Goal: Task Accomplishment & Management: Complete application form

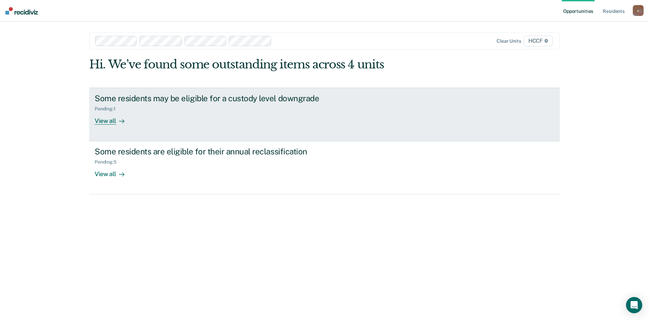
click at [103, 120] on div "View all" at bounding box center [114, 117] width 38 height 13
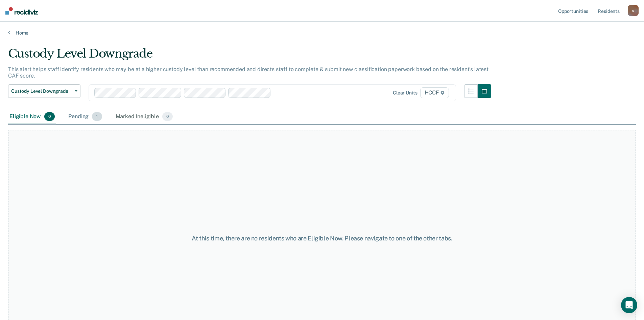
click at [84, 117] on div "Pending 1" at bounding box center [85, 116] width 36 height 15
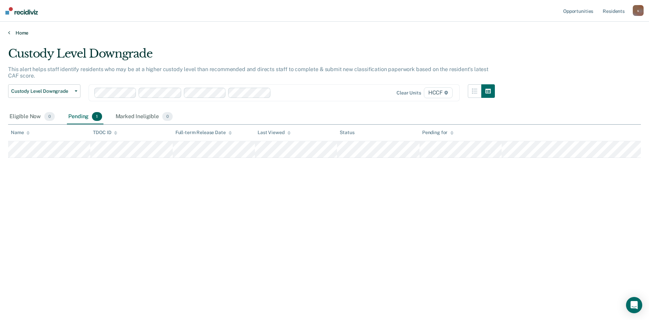
click at [22, 33] on link "Home" at bounding box center [324, 33] width 633 height 6
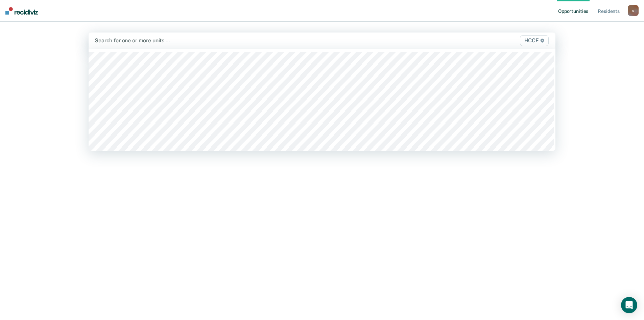
click at [128, 42] on div at bounding box center [254, 41] width 318 height 8
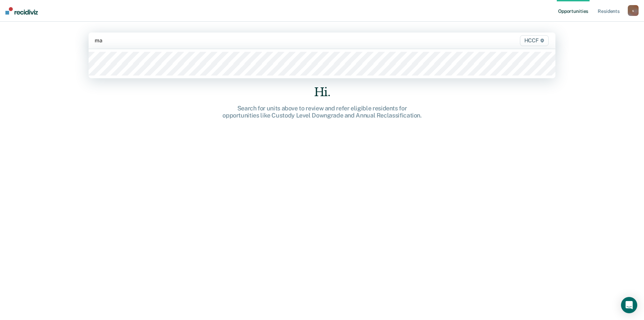
type input "ma1"
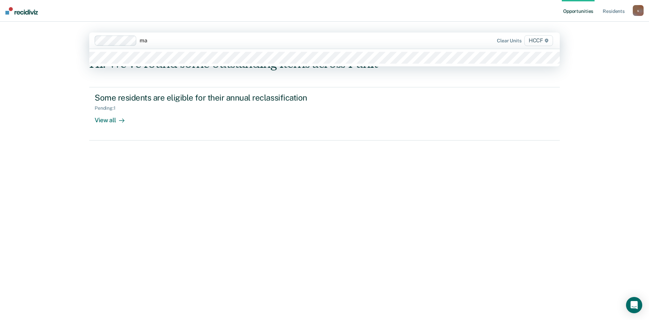
type input "ma2"
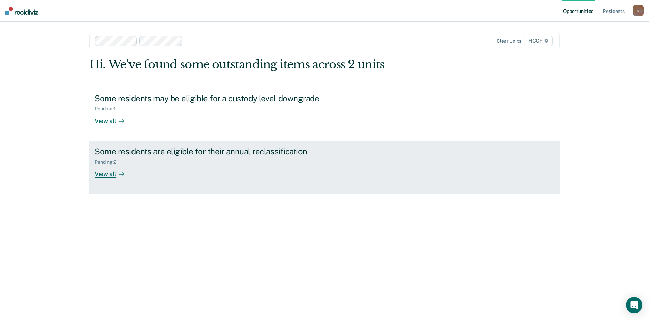
click at [105, 177] on div "View all" at bounding box center [114, 171] width 38 height 13
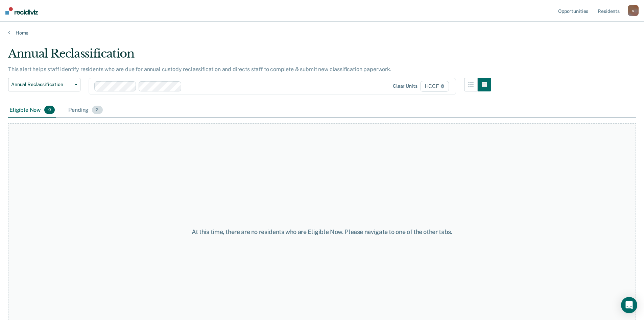
click at [84, 111] on div "Pending 2" at bounding box center [85, 110] width 37 height 15
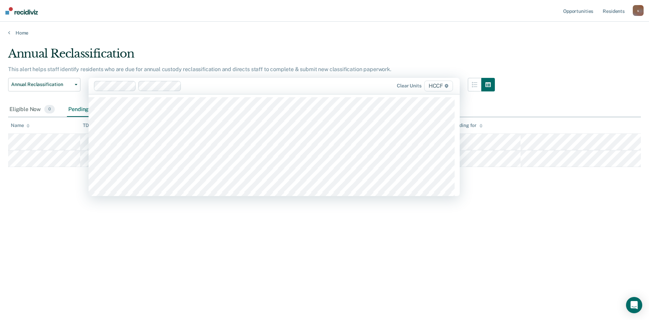
click at [47, 205] on div "Annual Reclassification This alert helps staff identify residents who are due f…" at bounding box center [324, 158] width 633 height 222
drag, startPoint x: 34, startPoint y: 233, endPoint x: 41, endPoint y: 172, distance: 60.9
click at [36, 225] on div "Annual Reclassification This alert helps staff identify residents who are due f…" at bounding box center [324, 158] width 633 height 222
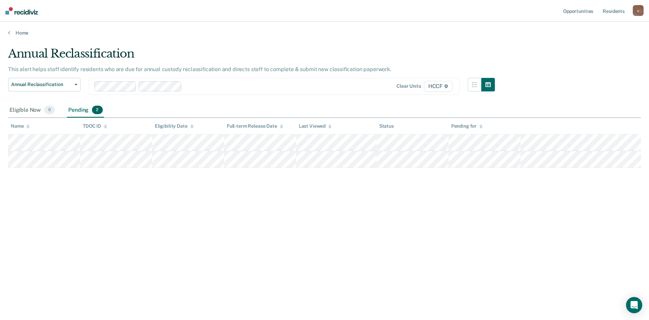
click at [14, 28] on div "Home" at bounding box center [324, 29] width 649 height 14
click at [10, 32] on link "Home" at bounding box center [324, 33] width 633 height 6
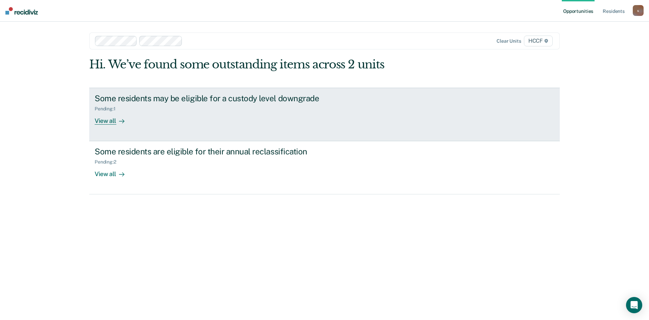
click at [102, 119] on div "View all" at bounding box center [114, 117] width 38 height 13
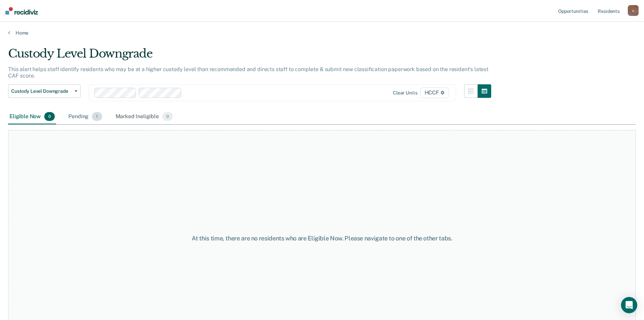
click at [92, 119] on div "Pending 1" at bounding box center [85, 116] width 36 height 15
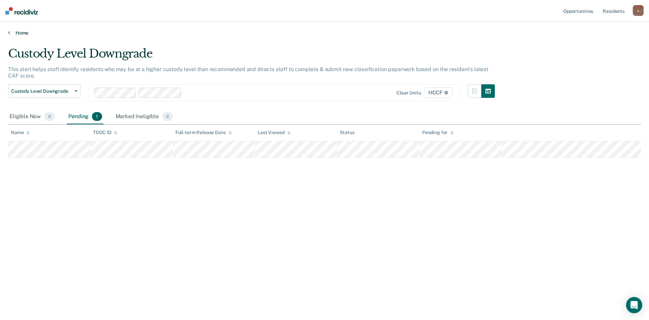
click at [15, 31] on link "Home" at bounding box center [324, 33] width 633 height 6
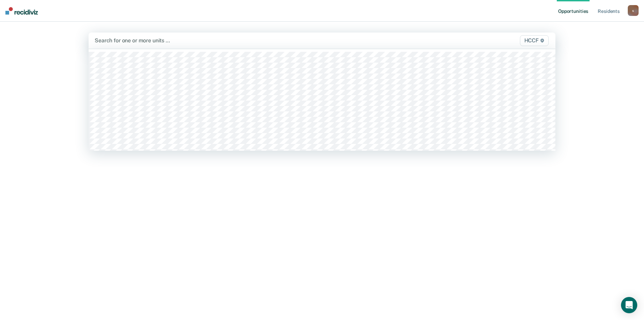
click at [131, 40] on div at bounding box center [254, 41] width 318 height 8
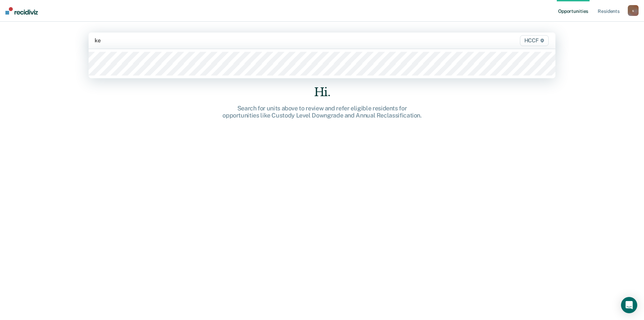
type input "ke2"
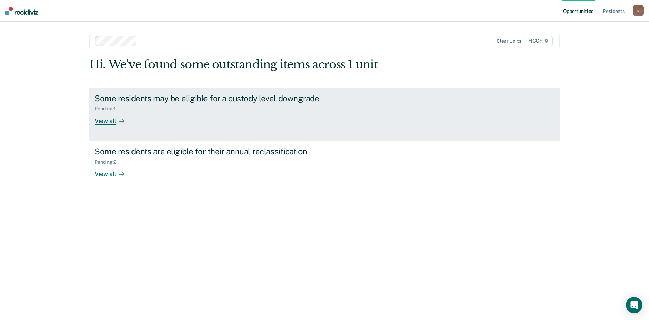
click at [106, 124] on div "View all" at bounding box center [114, 117] width 38 height 13
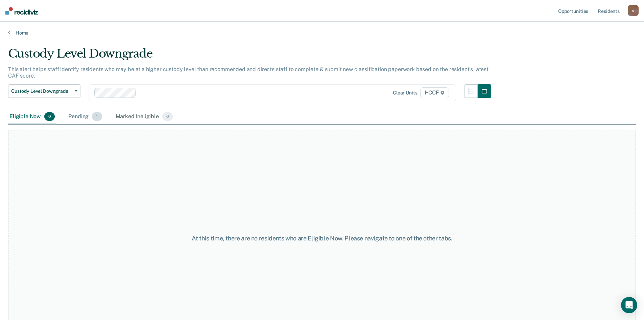
click at [72, 114] on div "Pending 1" at bounding box center [85, 116] width 36 height 15
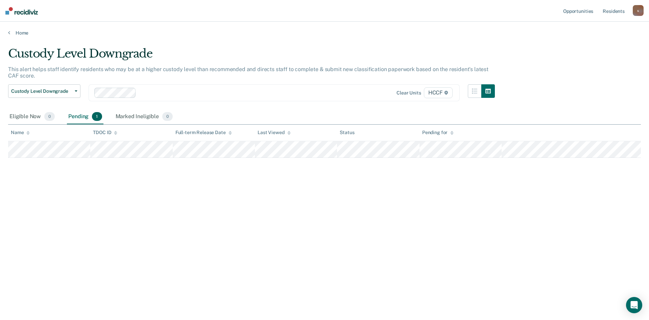
click at [21, 29] on div "Home" at bounding box center [324, 29] width 649 height 14
click at [23, 37] on main "Custody Level Downgrade This alert helps staff identify residents who may be at…" at bounding box center [324, 177] width 649 height 282
click at [23, 33] on link "Home" at bounding box center [324, 33] width 633 height 6
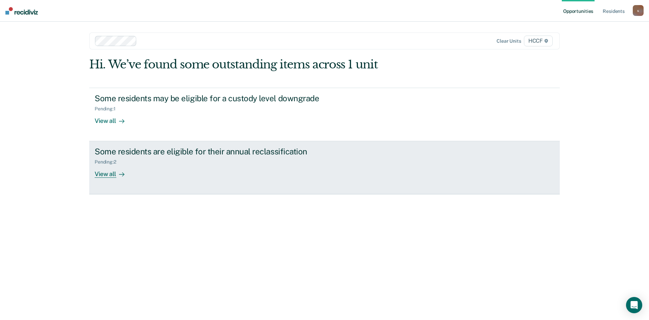
click at [110, 174] on div "View all" at bounding box center [114, 171] width 38 height 13
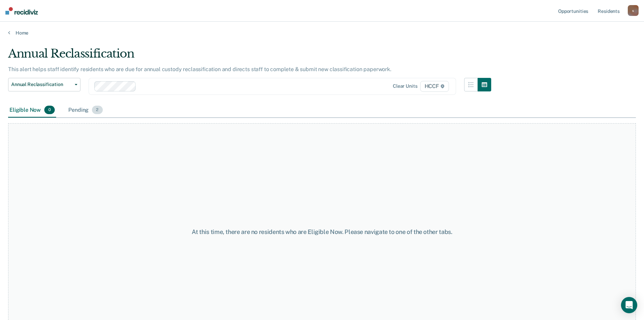
click at [75, 104] on div "Pending 2" at bounding box center [85, 110] width 37 height 15
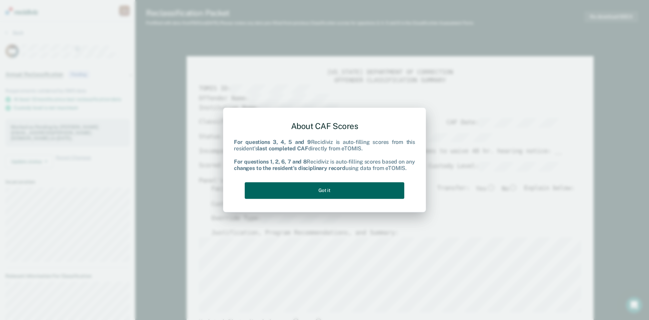
click at [366, 193] on button "Got it" at bounding box center [325, 190] width 160 height 17
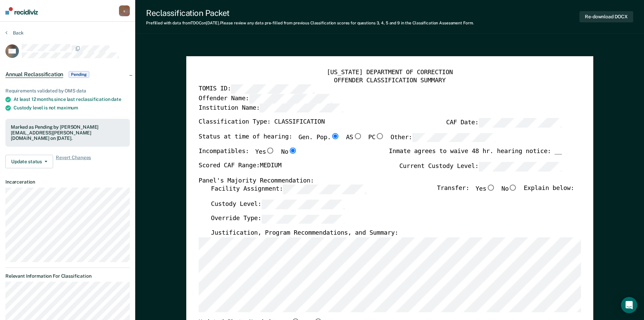
click at [517, 187] on input "No" at bounding box center [512, 188] width 9 height 6
type textarea "x"
radio input "true"
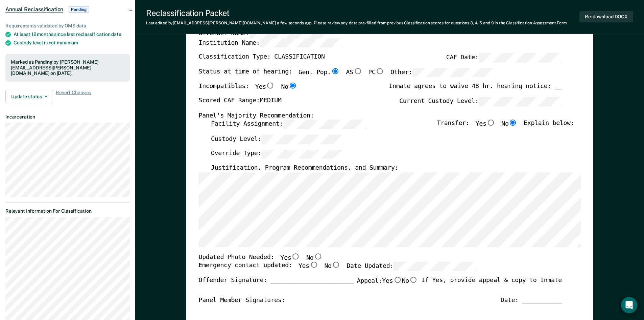
scroll to position [68, 0]
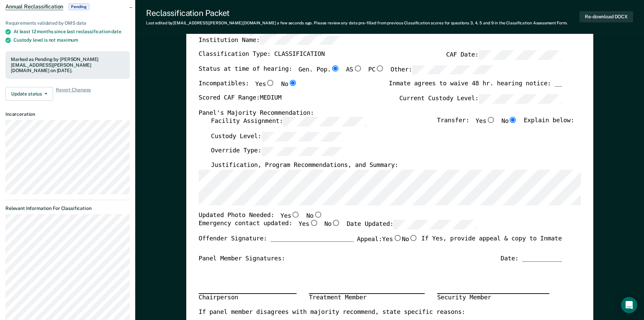
click at [313, 215] on input "No" at bounding box center [317, 214] width 9 height 6
type textarea "x"
radio input "true"
click at [309, 223] on input "Yes" at bounding box center [313, 223] width 9 height 6
type textarea "x"
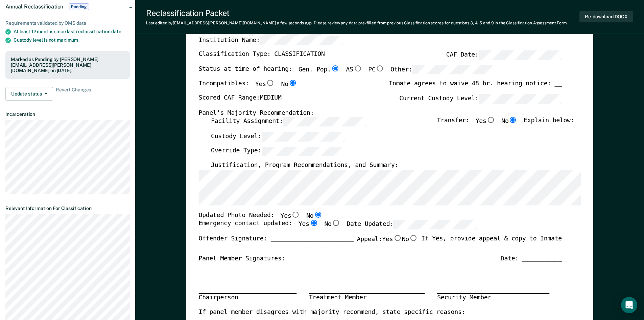
radio input "true"
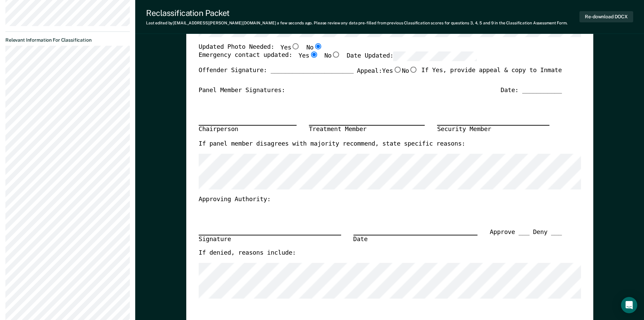
scroll to position [169, 0]
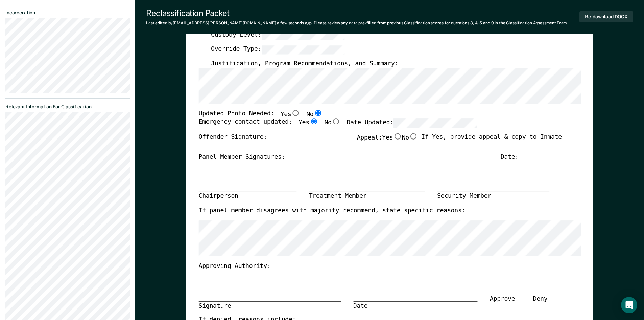
click at [403, 118] on div "Updated Photo Needed: Yes No" at bounding box center [379, 114] width 363 height 9
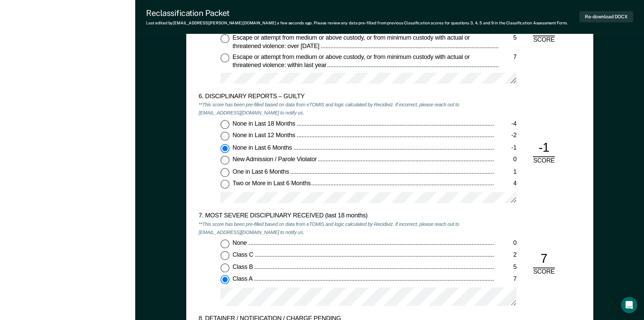
scroll to position [1217, 0]
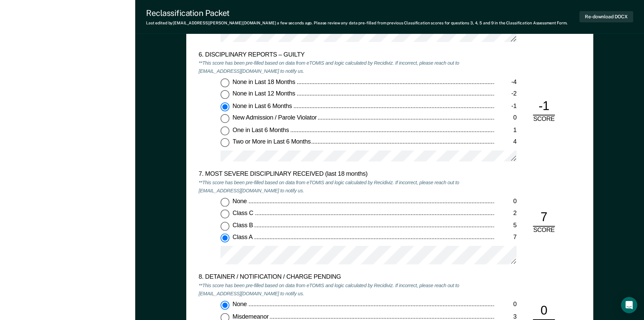
click at [374, 126] on div "One in Last 6 Months" at bounding box center [363, 130] width 262 height 8
click at [229, 126] on input "One in Last 6 Months 1" at bounding box center [224, 130] width 9 height 9
type textarea "x"
radio input "false"
radio input "true"
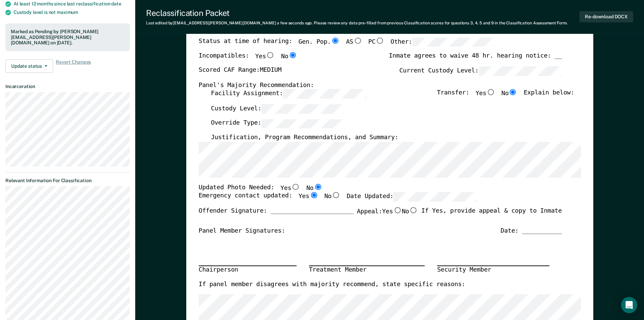
scroll to position [0, 0]
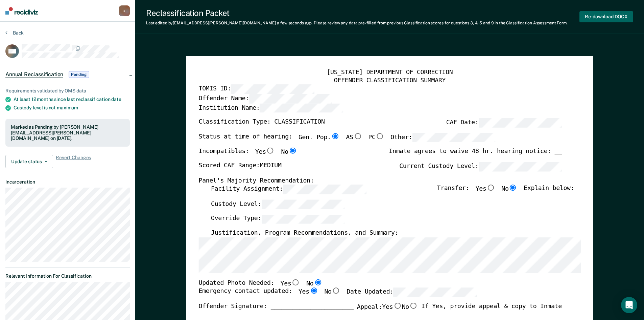
click at [608, 17] on button "Re-download DOCX" at bounding box center [606, 16] width 54 height 11
type textarea "x"
